Goal: Task Accomplishment & Management: Complete application form

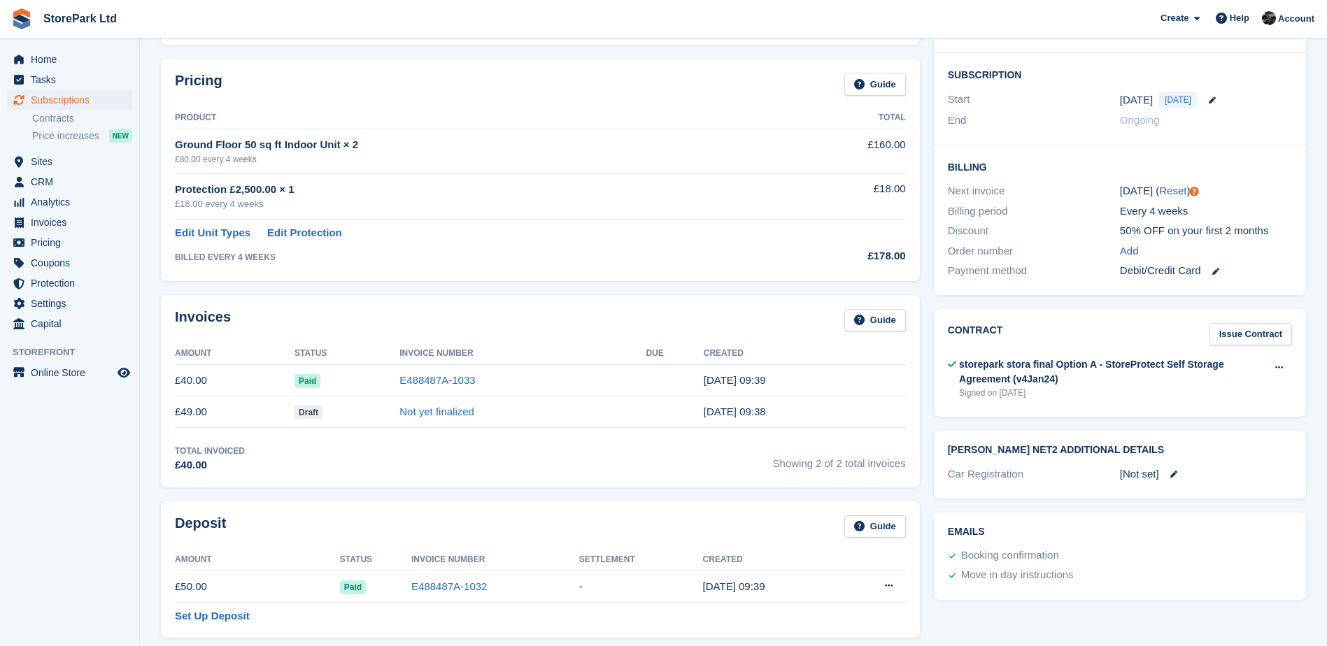
scroll to position [210, 0]
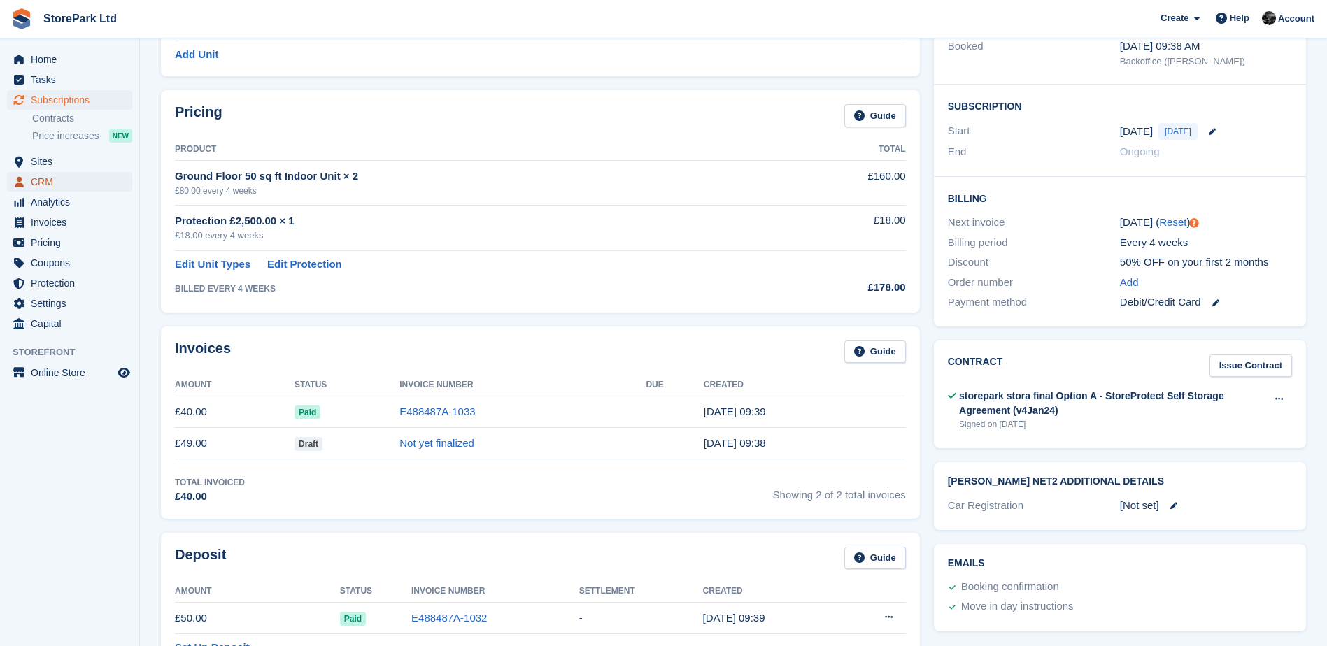
click at [78, 185] on span "CRM" at bounding box center [73, 182] width 84 height 20
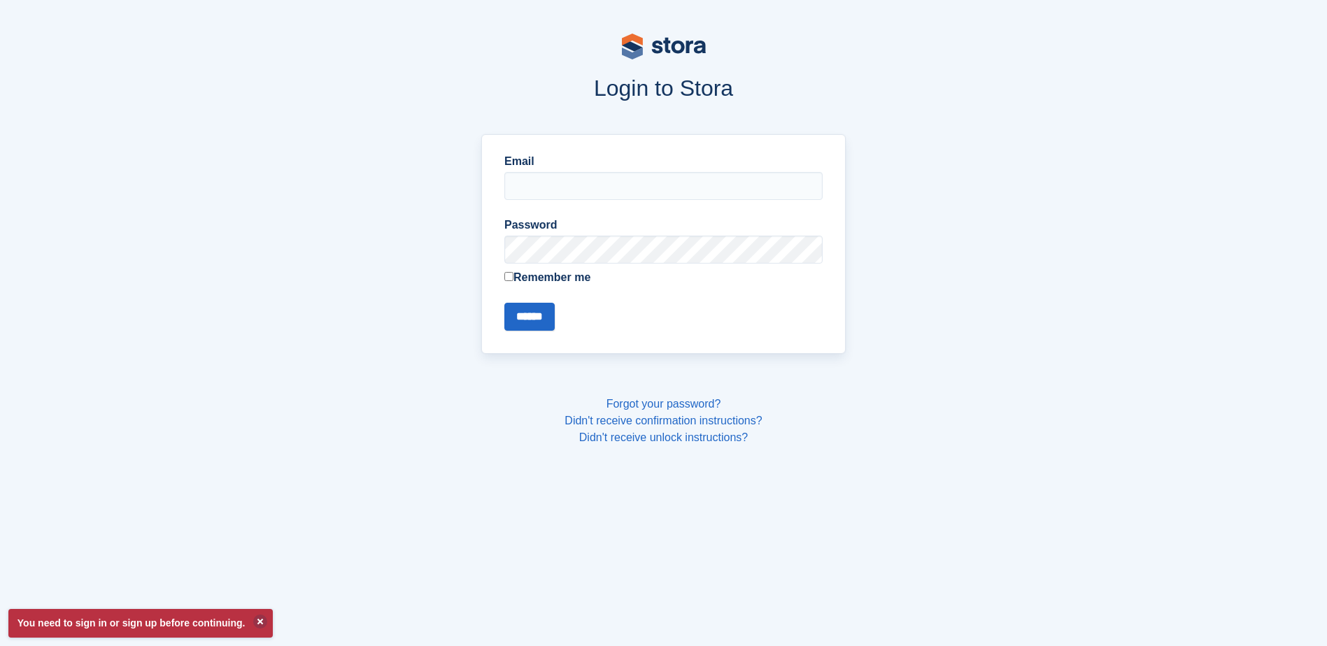
type input "**********"
click at [551, 309] on input "******" at bounding box center [529, 317] width 50 height 28
